Goal: Information Seeking & Learning: Learn about a topic

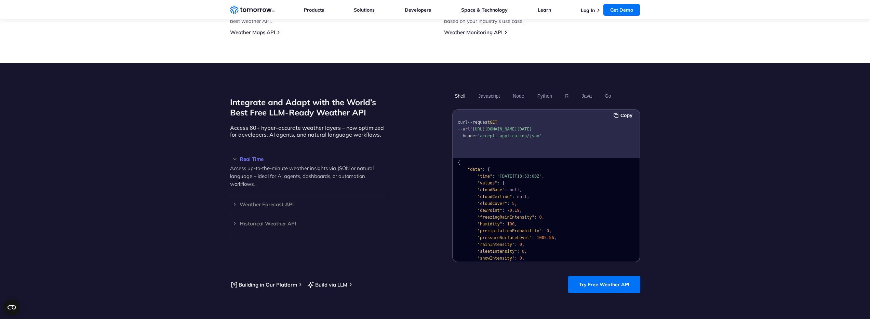
scroll to position [540, 0]
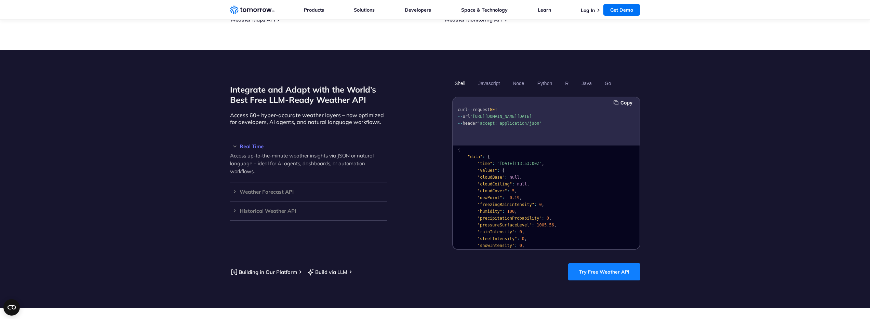
click at [614, 264] on link "Try Free Weather API" at bounding box center [604, 272] width 72 height 17
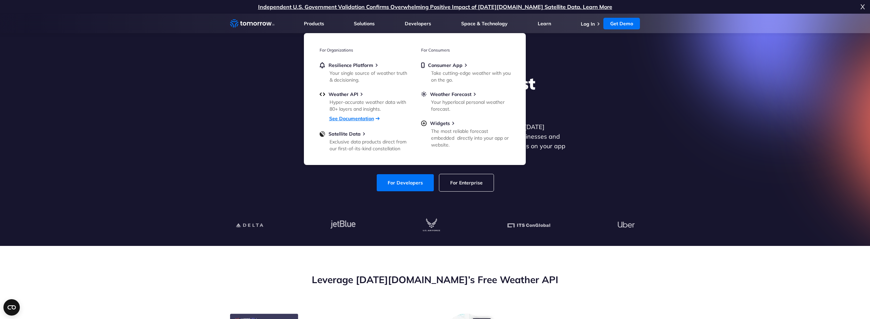
click at [358, 119] on link "See Documentation" at bounding box center [351, 119] width 45 height 6
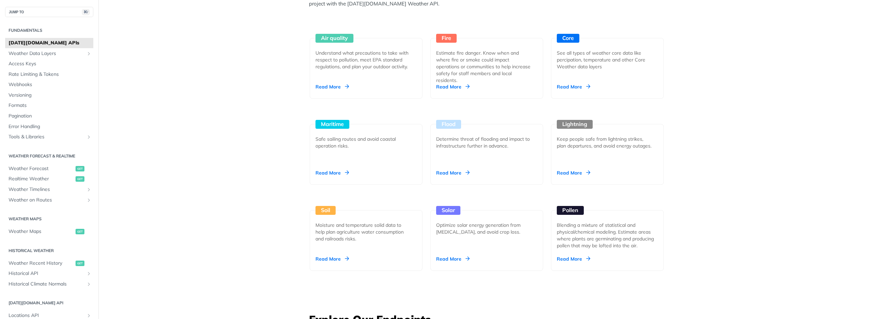
scroll to position [641, 0]
click at [328, 173] on div "Read More" at bounding box center [331, 172] width 33 height 7
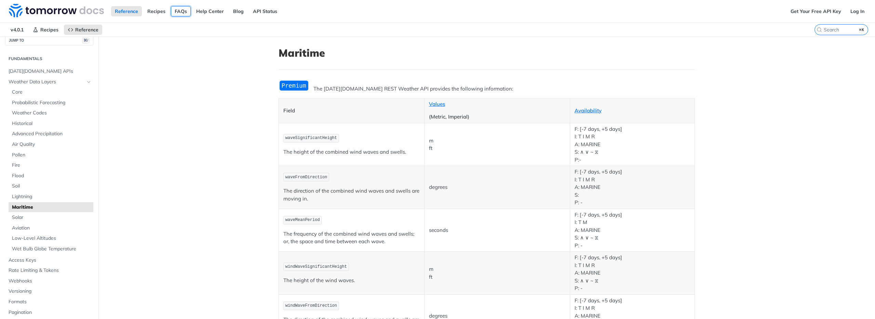
click at [179, 12] on link "FAQs" at bounding box center [181, 11] width 20 height 10
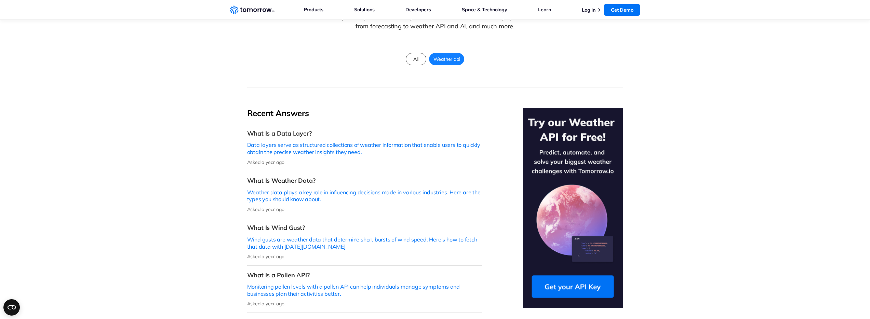
scroll to position [9, 0]
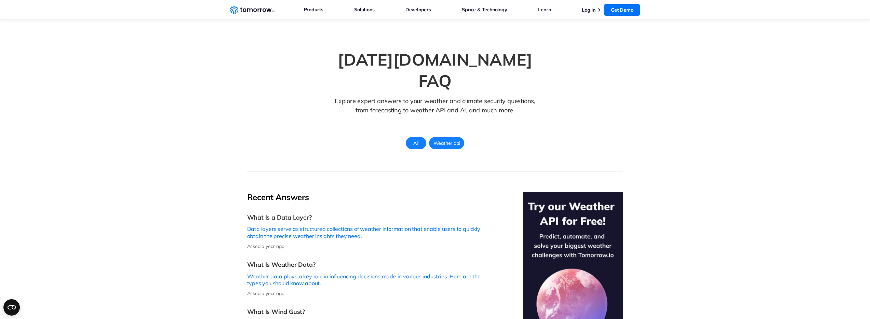
click at [414, 139] on span "All" at bounding box center [415, 143] width 13 height 9
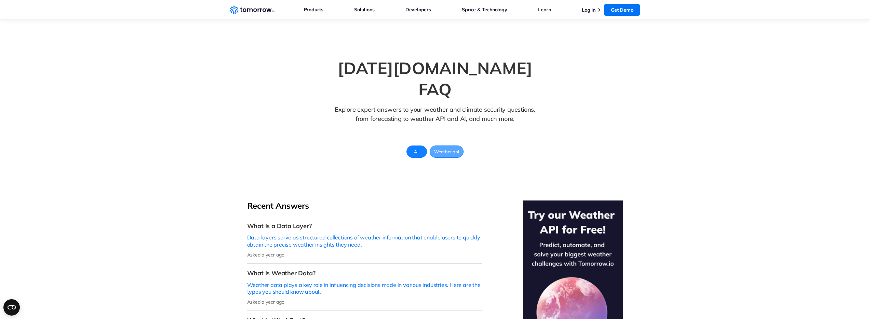
click at [442, 147] on span "Weather api" at bounding box center [446, 151] width 33 height 9
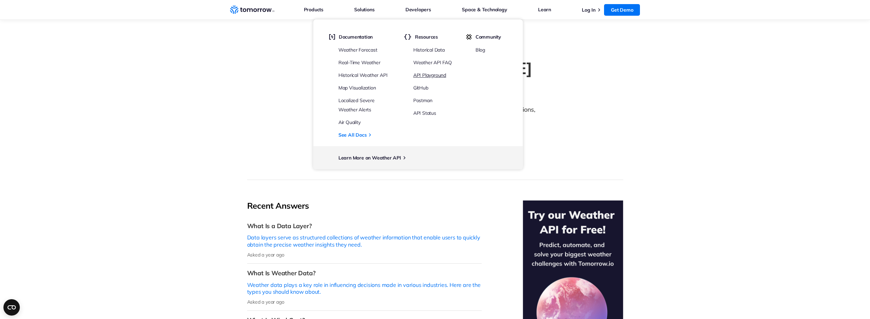
click at [436, 76] on link "API Playground" at bounding box center [429, 75] width 33 height 6
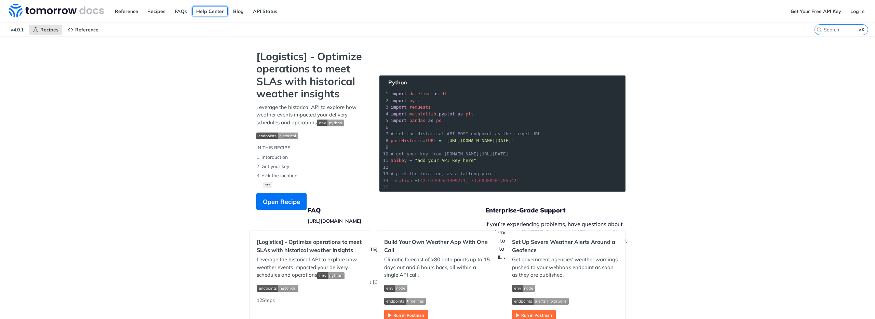
click at [211, 10] on link "Help Center" at bounding box center [209, 11] width 35 height 10
